Goal: Task Accomplishment & Management: Complete application form

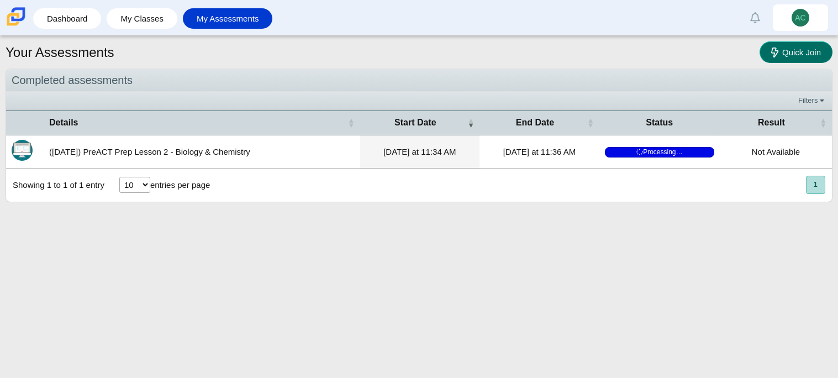
click at [805, 56] on link "Quick Join" at bounding box center [795, 52] width 73 height 22
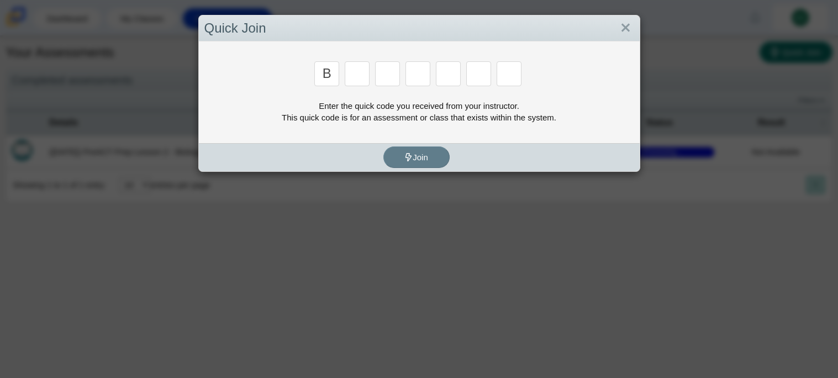
type input "B"
type input "W"
type input "8"
type input "W"
type input "Z"
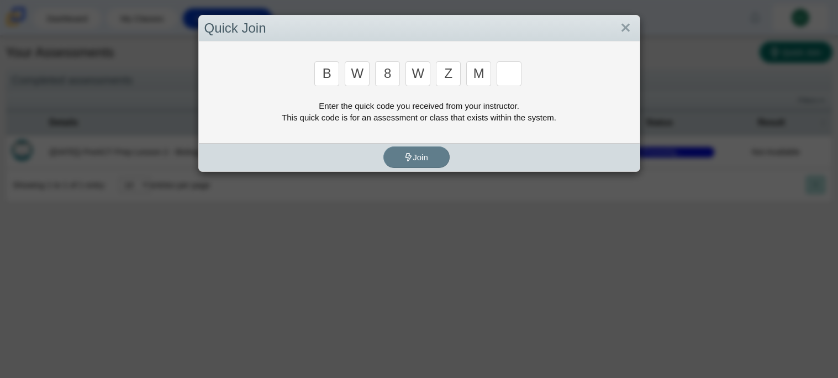
type input "M"
type input "V"
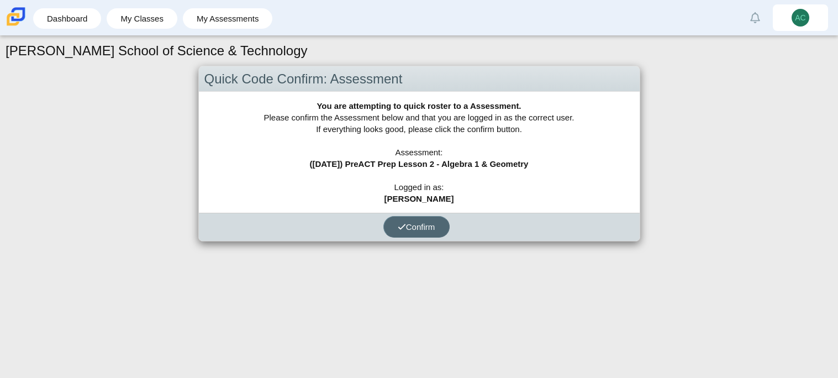
click at [419, 229] on span "Confirm" at bounding box center [417, 226] width 38 height 9
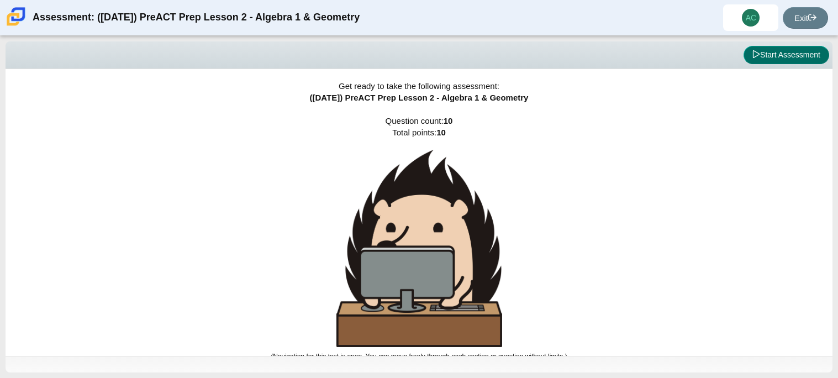
click at [752, 50] on icon at bounding box center [756, 54] width 8 height 8
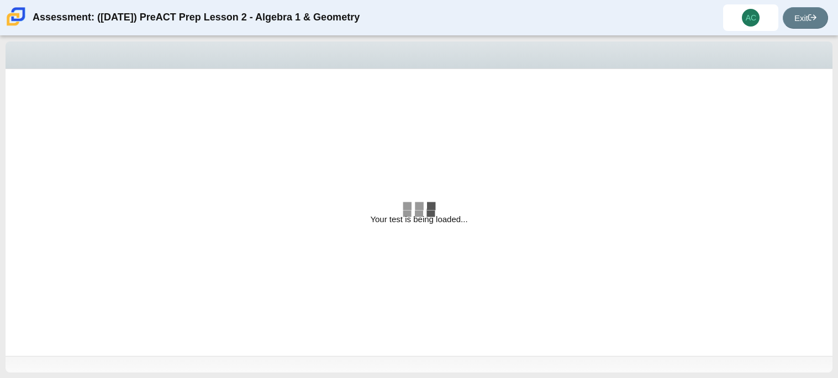
select select "bbf5d072-3e0b-44c4-9a12-6e7c9033f65b"
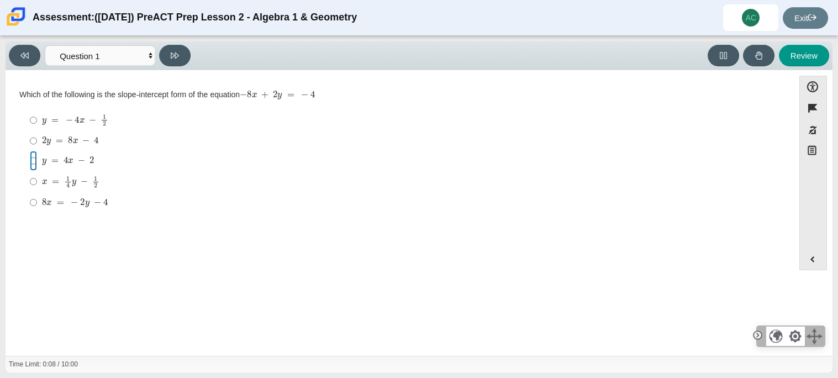
click at [30, 157] on input "y = 4 x − 2 y = 4 x − 2" at bounding box center [33, 161] width 7 height 20
radio input "true"
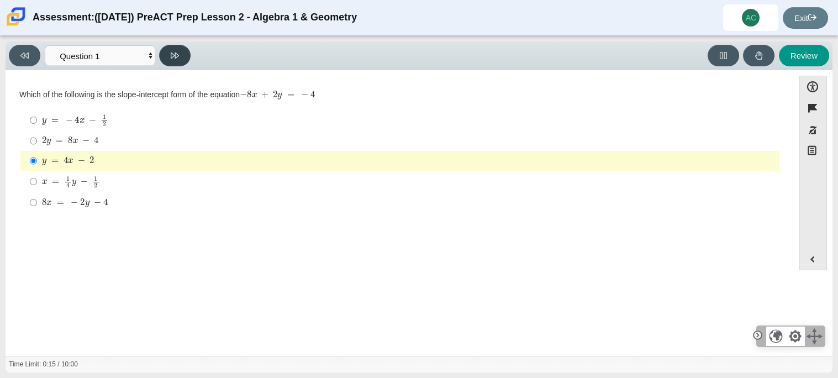
click at [172, 61] on button at bounding box center [174, 56] width 31 height 22
select select "ed62e223-81bd-4cbf-ab48-ab975844bd1f"
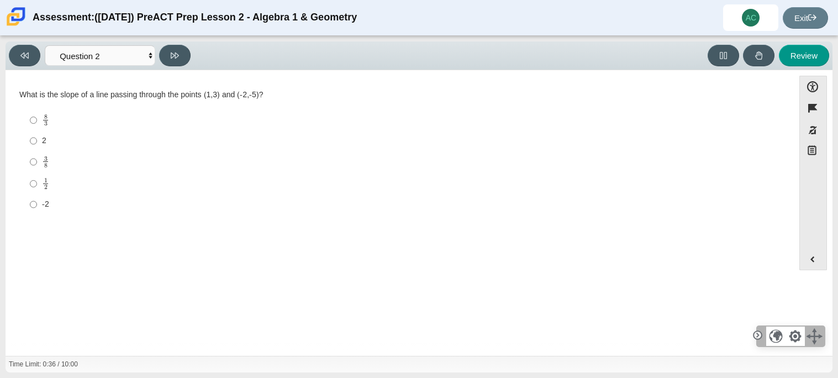
click at [24, 183] on label "1 2 1 half" at bounding box center [400, 184] width 757 height 22
click at [30, 183] on input "1 2 1 half" at bounding box center [33, 184] width 7 height 22
radio input "true"
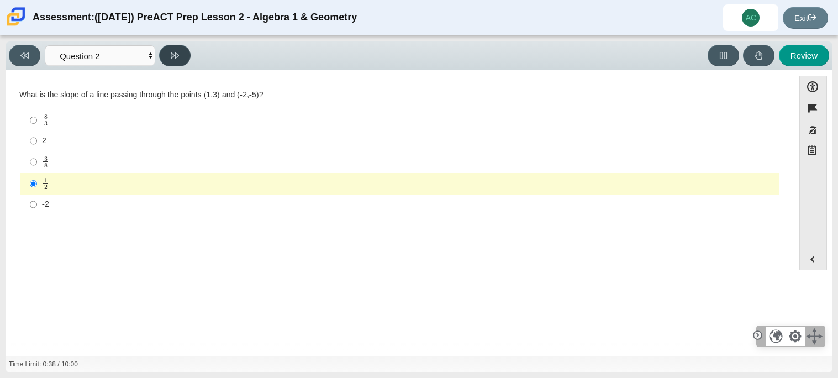
click at [168, 50] on button at bounding box center [174, 56] width 31 height 22
select select "97f4f5fa-a52e-4fed-af51-565bfcdf47cb"
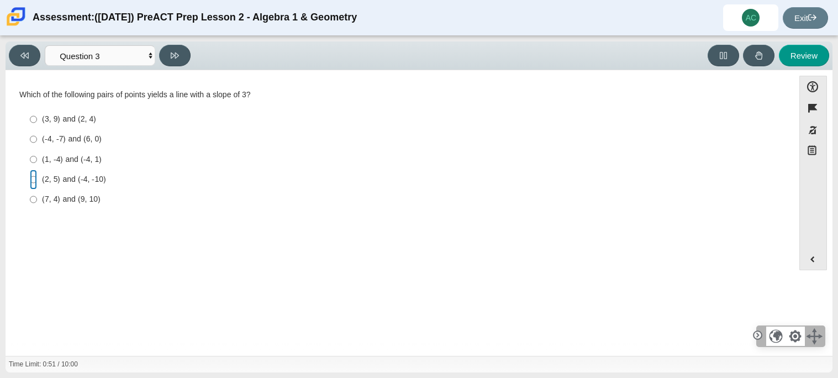
click at [35, 178] on input "(2, 5) and (-4, -10) (2, 5) and (-4, -10)" at bounding box center [33, 180] width 7 height 20
radio input "true"
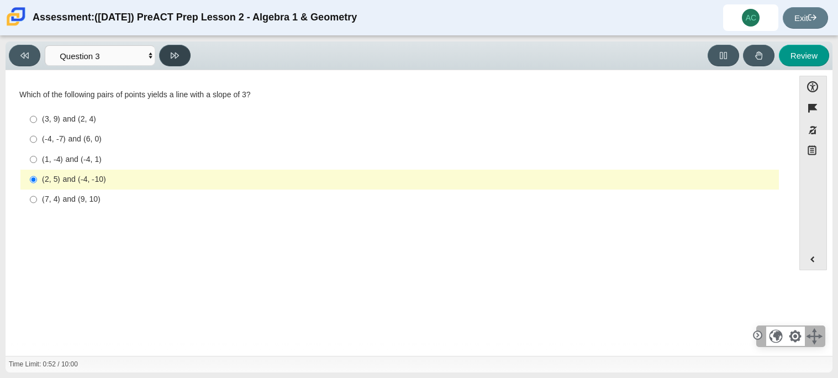
click at [166, 49] on button at bounding box center [174, 56] width 31 height 22
select select "89427bb7-e313-4f00-988f-8b8255897029"
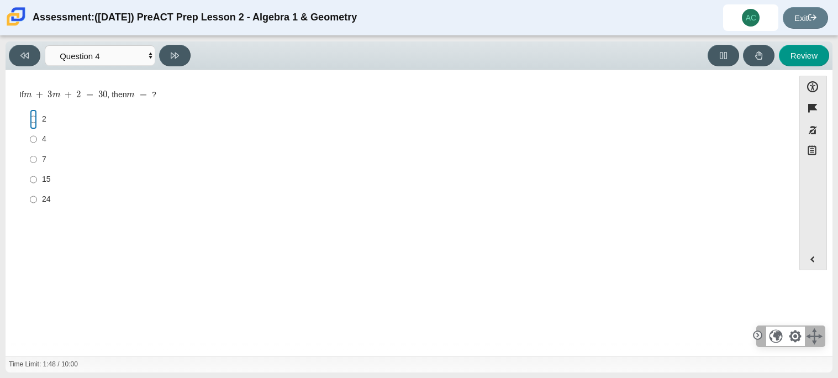
click at [35, 120] on input "2 2" at bounding box center [33, 119] width 7 height 20
radio input "true"
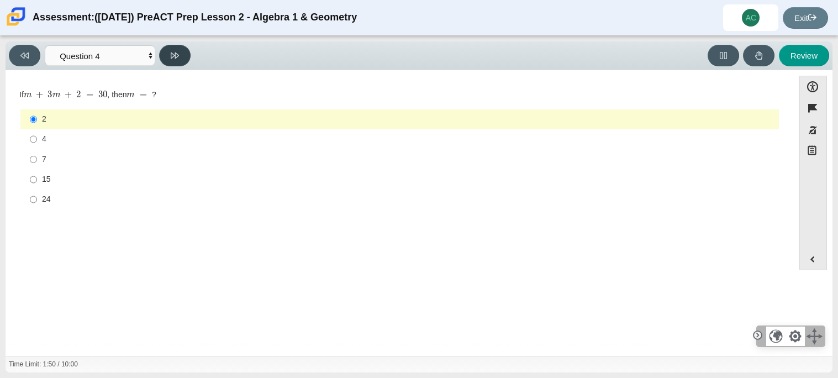
click at [179, 56] on icon at bounding box center [175, 55] width 8 height 8
select select "489dcffd-4e6a-49cf-a9d6-ad1d4a911a4e"
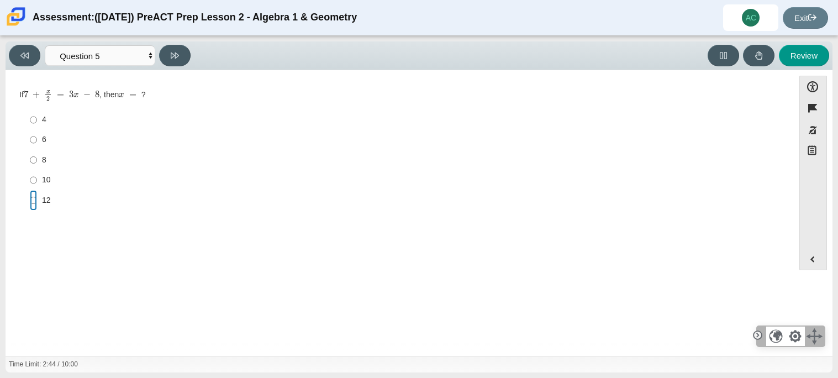
click at [31, 197] on input "12 12" at bounding box center [33, 200] width 7 height 20
radio input "true"
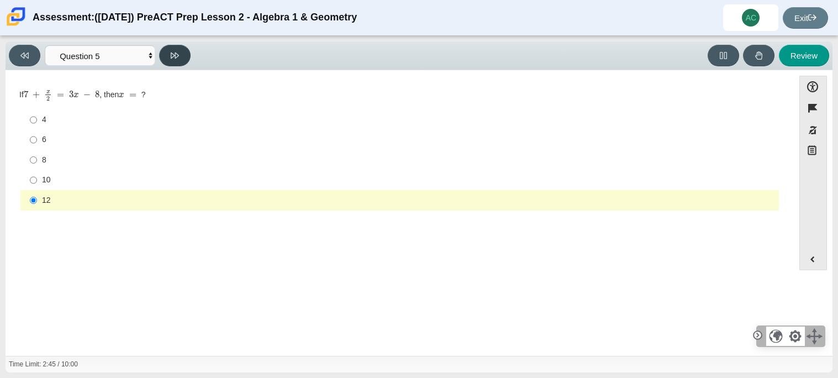
click at [179, 61] on button at bounding box center [174, 56] width 31 height 22
select select "210571de-36a6-4d8e-a361-ceff8ef801dc"
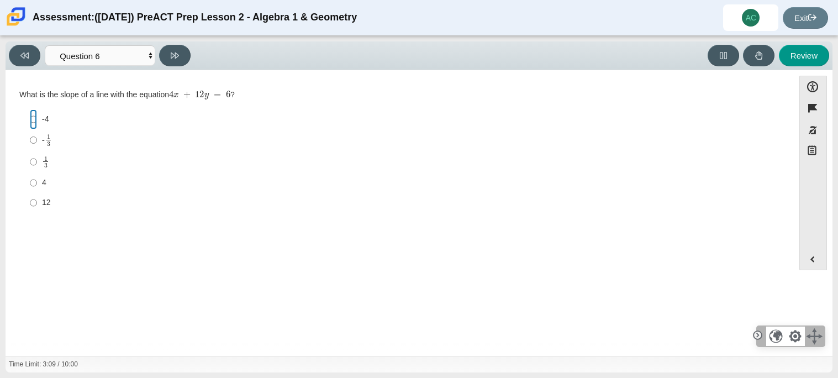
click at [30, 120] on input "-4 -4" at bounding box center [33, 119] width 7 height 20
radio input "true"
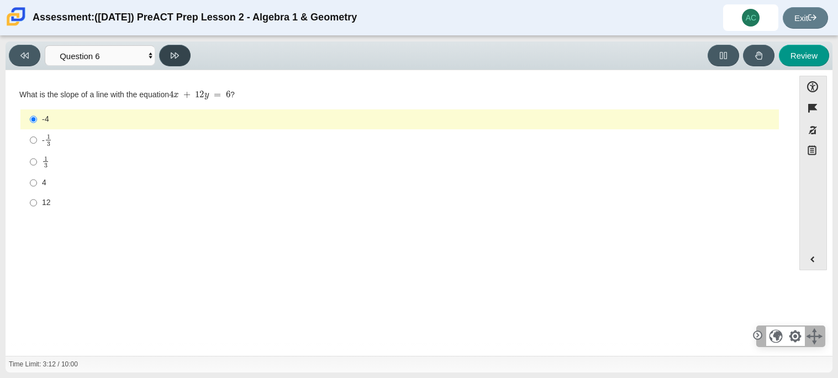
click at [177, 61] on button at bounding box center [174, 56] width 31 height 22
select select "ec95ace6-bebc-42b8-9428-40567494d4da"
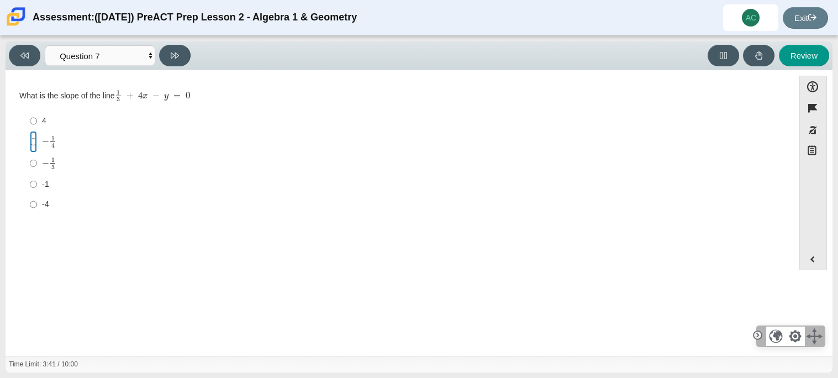
click at [35, 146] on input "− 1 4 negative 1 fourth" at bounding box center [33, 142] width 7 height 22
radio input "true"
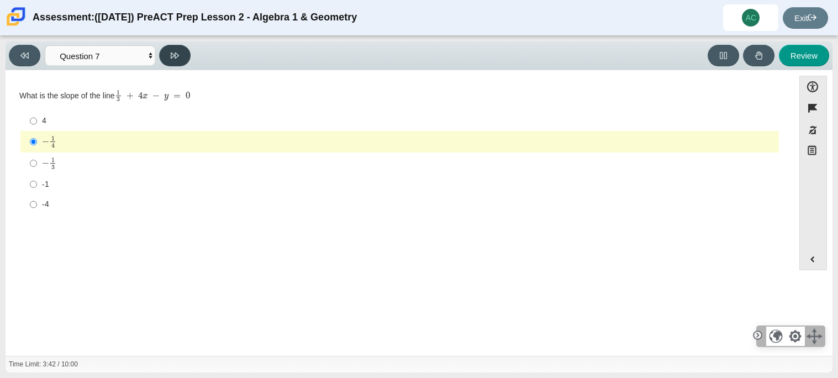
click at [167, 56] on button at bounding box center [174, 56] width 31 height 22
select select "ce81fe10-bf29-4b5e-8bd7-4f47f2fed4d8"
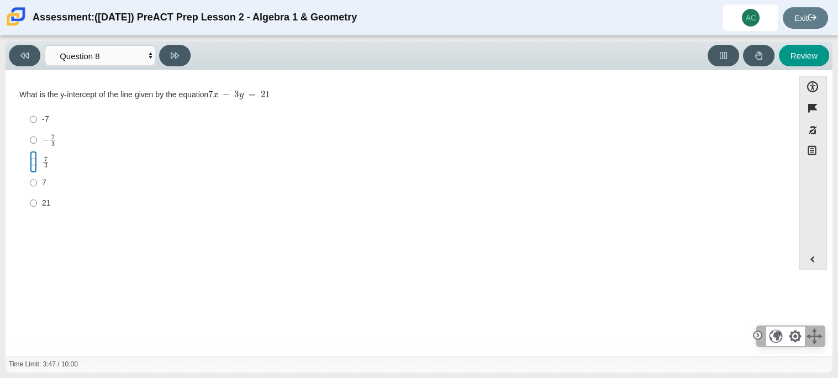
click at [32, 160] on input "7 3 7 thirds" at bounding box center [33, 162] width 7 height 22
radio input "true"
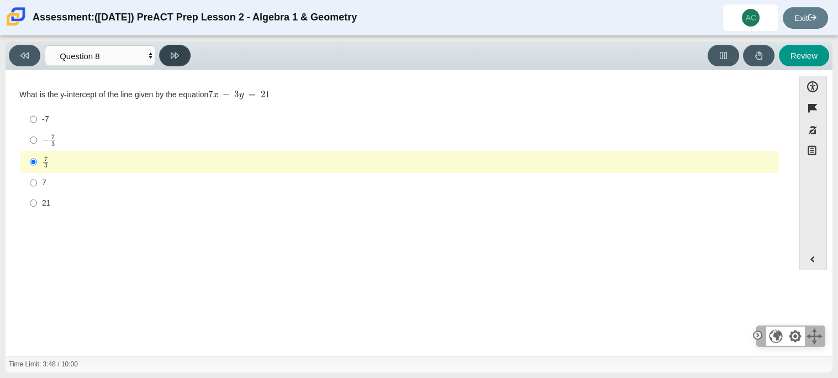
click at [161, 60] on button at bounding box center [174, 56] width 31 height 22
select select "14773eaf-2ca1-47ae-afe7-a624a56f34b3"
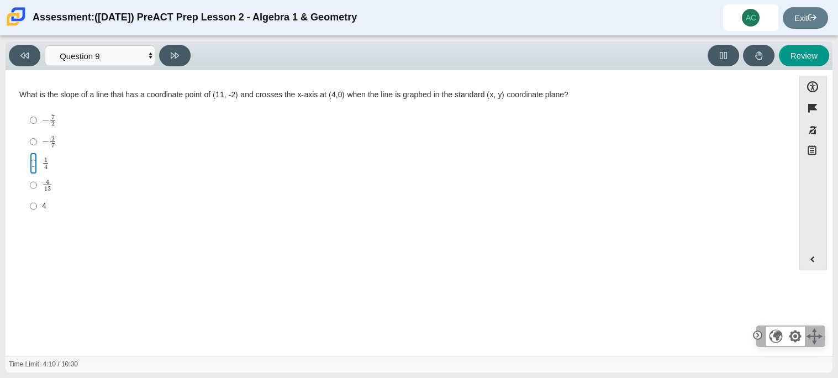
click at [33, 168] on input "1 4 1 fourth" at bounding box center [33, 163] width 7 height 22
radio input "true"
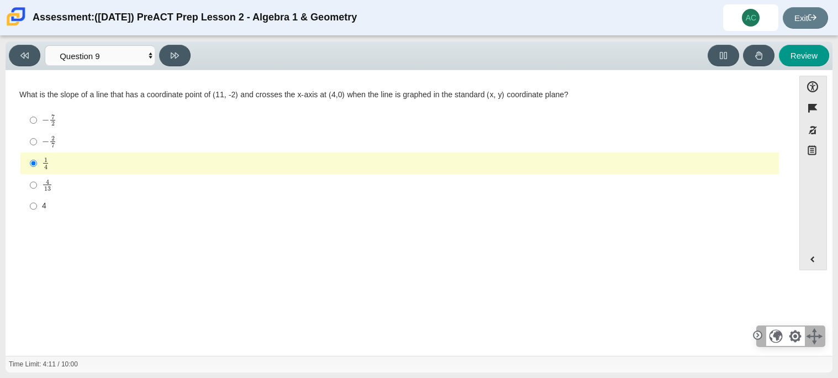
click at [172, 43] on div "Viewing Question 9 of 10 in Pacing Mode Questions Question 1 Question 2 Questio…" at bounding box center [419, 55] width 827 height 29
click at [172, 51] on icon at bounding box center [175, 55] width 8 height 8
select select "96b71634-eacb-4f7e-8aef-411727d9bcba"
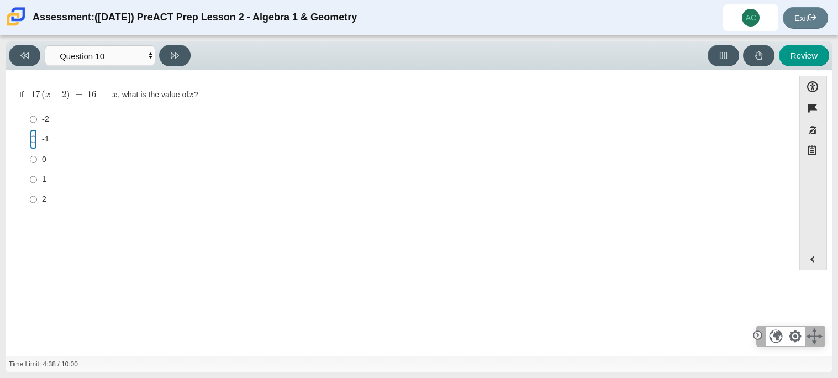
click at [30, 140] on input "-1 -1" at bounding box center [33, 139] width 7 height 20
radio input "true"
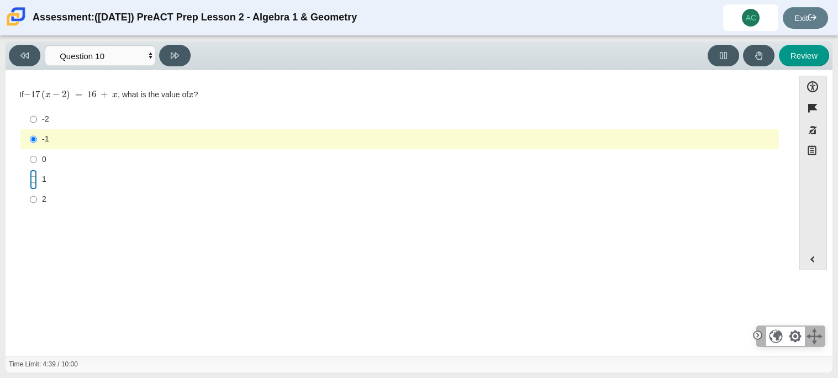
click at [33, 179] on input "1 1" at bounding box center [33, 180] width 7 height 20
radio input "true"
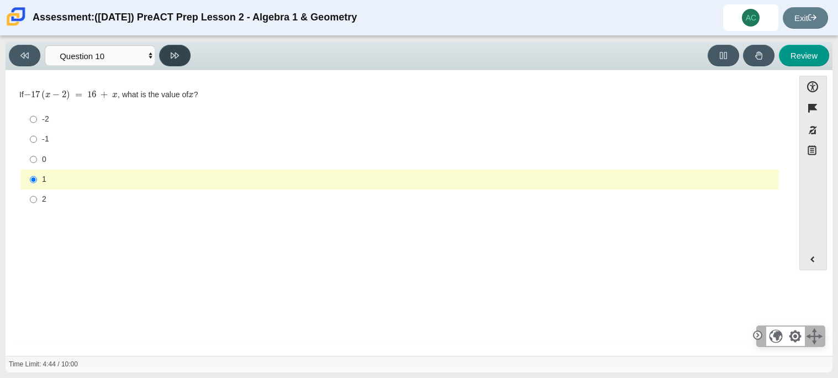
click at [181, 56] on button at bounding box center [174, 56] width 31 height 22
select select "review"
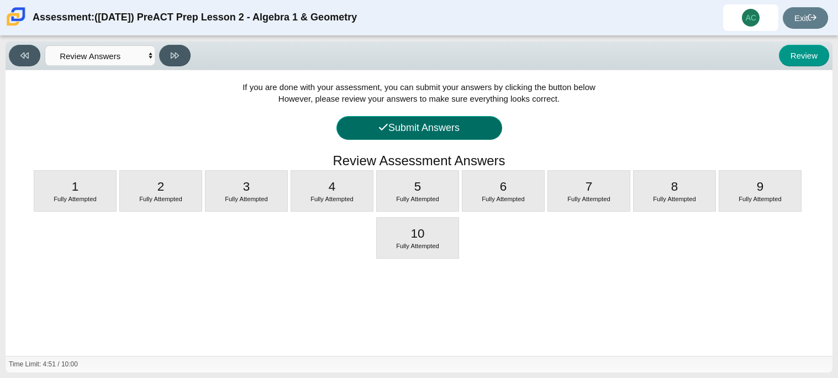
click at [453, 119] on button "Submit Answers" at bounding box center [419, 128] width 166 height 24
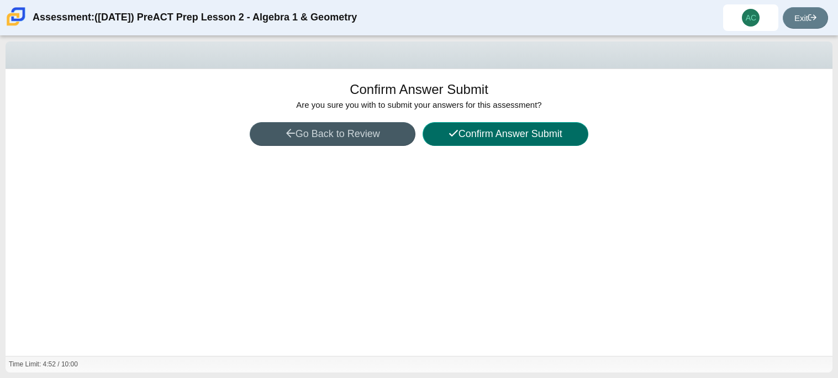
click at [461, 125] on button "Confirm Answer Submit" at bounding box center [505, 134] width 166 height 24
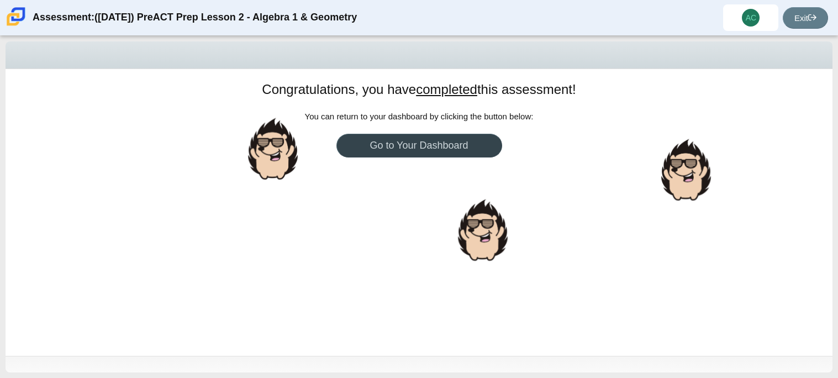
click at [456, 144] on link "Go to Your Dashboard" at bounding box center [419, 146] width 166 height 24
